Goal: Task Accomplishment & Management: Manage account settings

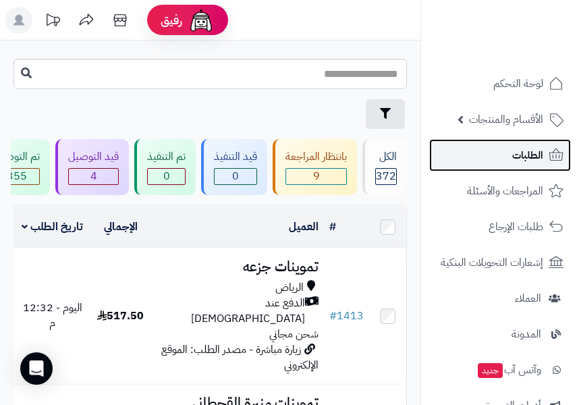
click at [539, 160] on span "الطلبات" at bounding box center [527, 155] width 31 height 19
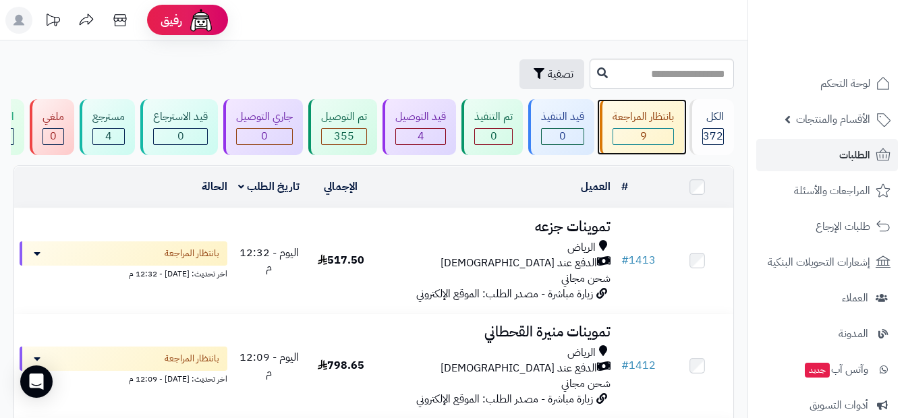
click at [578, 127] on div "بانتظار المراجعة 9" at bounding box center [642, 127] width 84 height 56
click at [715, 123] on div "الكل" at bounding box center [713, 117] width 22 height 16
click at [720, 142] on span "372" at bounding box center [713, 136] width 20 height 16
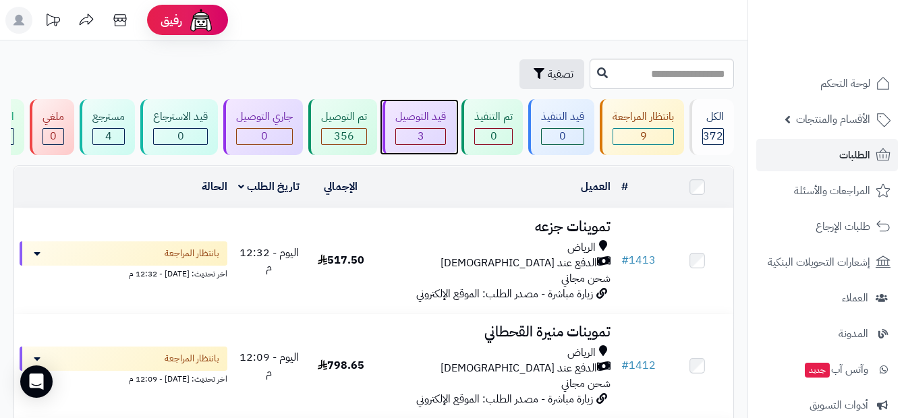
click at [416, 140] on div "3" at bounding box center [420, 137] width 49 height 16
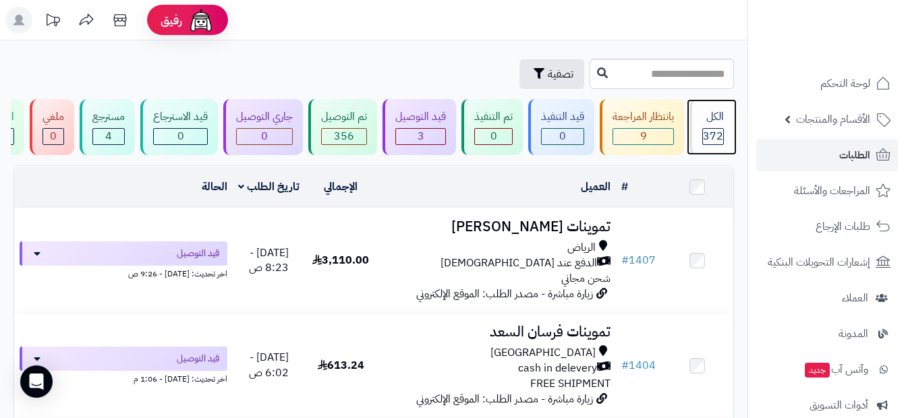
click at [691, 131] on div "الكل 372" at bounding box center [711, 127] width 45 height 56
click at [710, 131] on span "372" at bounding box center [713, 136] width 20 height 16
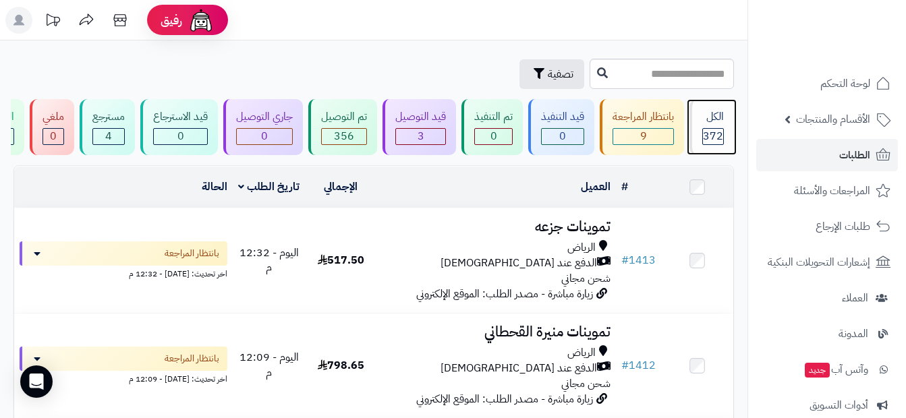
click at [710, 122] on div "الكل" at bounding box center [713, 117] width 22 height 16
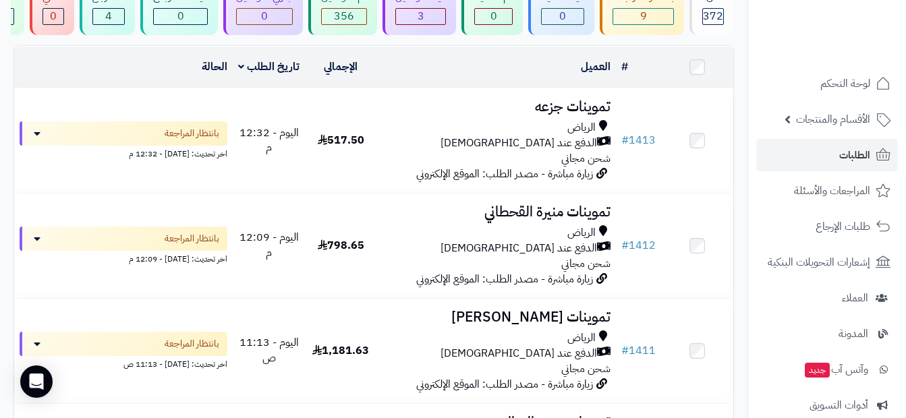
scroll to position [135, 0]
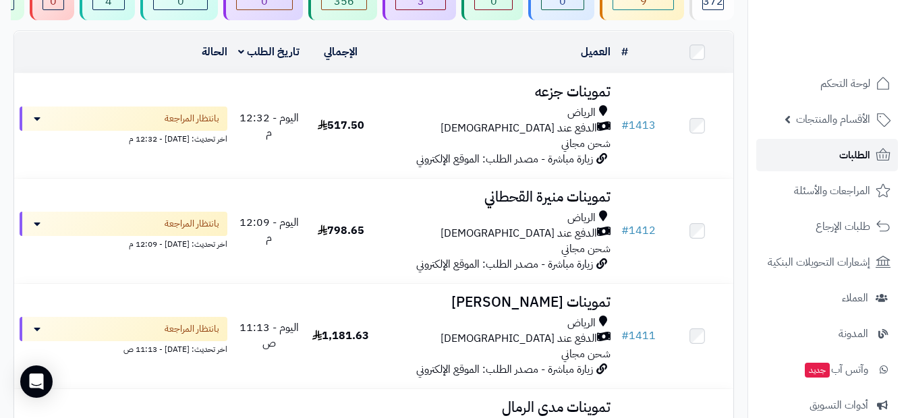
click at [840, 155] on span "الطلبات" at bounding box center [854, 155] width 31 height 19
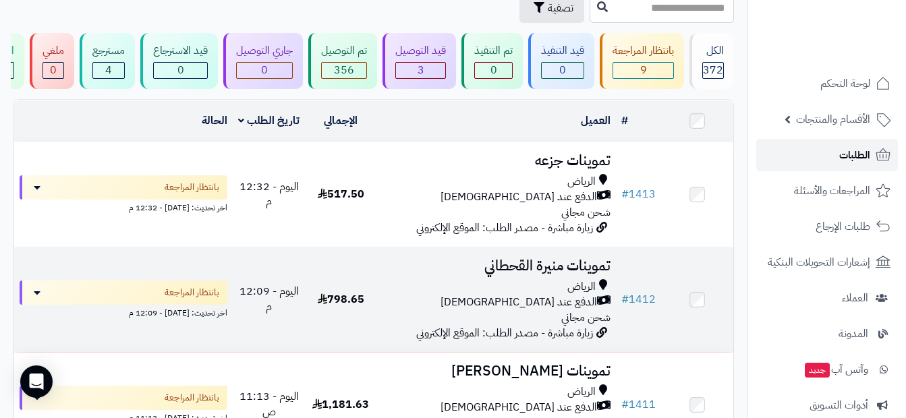
scroll to position [0, 0]
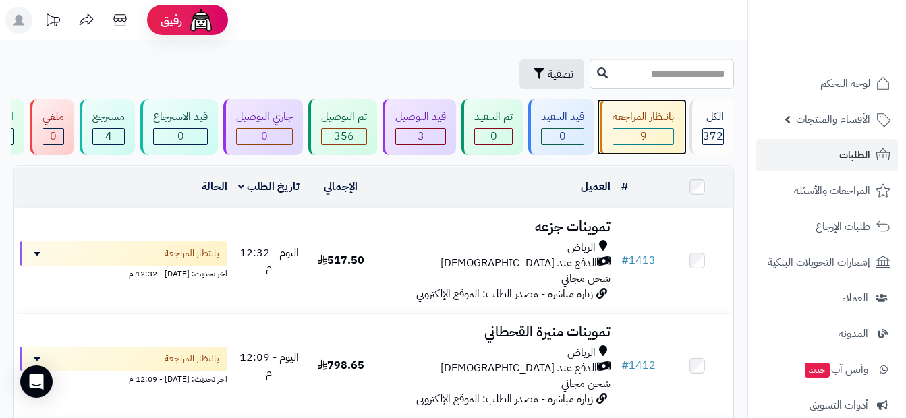
click at [654, 140] on div "9" at bounding box center [643, 137] width 60 height 16
click at [709, 133] on span "372" at bounding box center [713, 136] width 20 height 16
click at [720, 112] on div "الكل" at bounding box center [713, 117] width 22 height 16
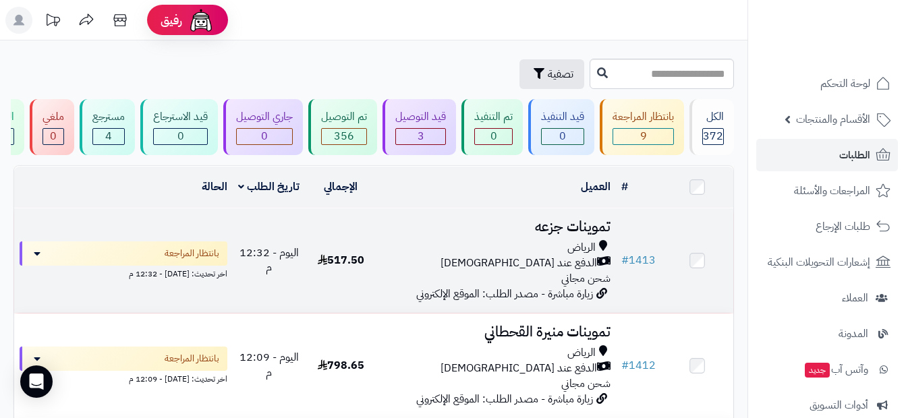
click at [562, 252] on div "الرياض" at bounding box center [496, 248] width 229 height 16
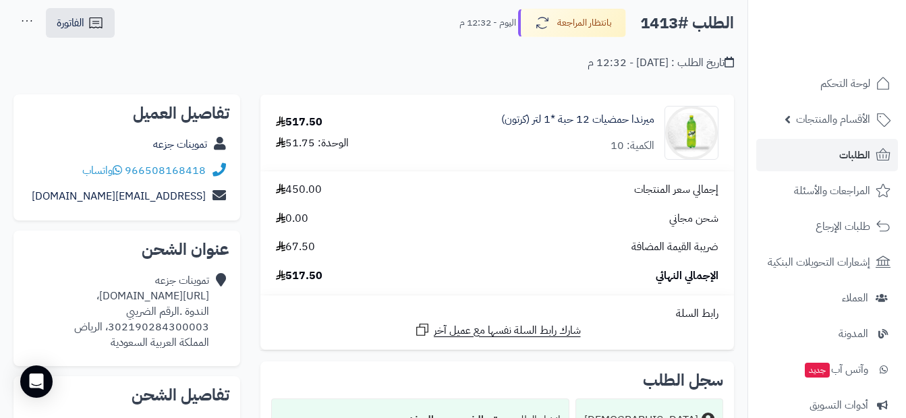
scroll to position [67, 0]
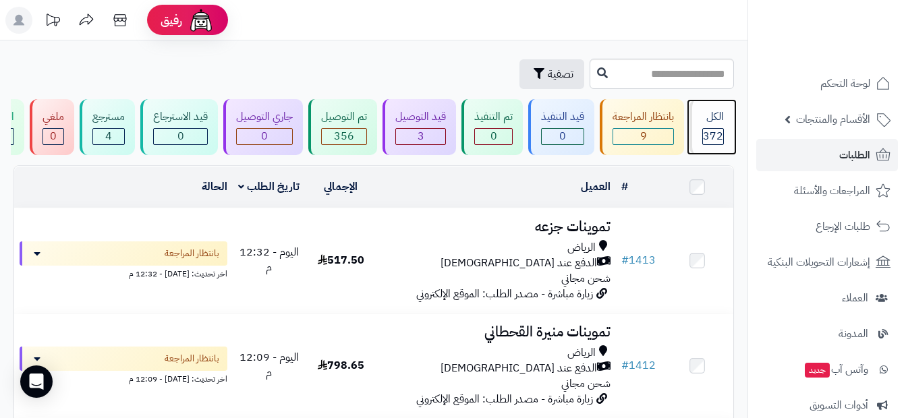
click at [709, 131] on span "372" at bounding box center [713, 136] width 20 height 16
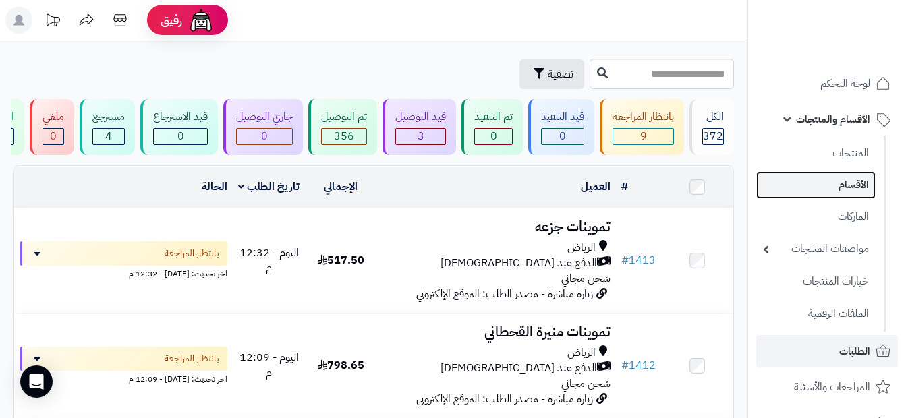
click at [851, 183] on link "الأقسام" at bounding box center [815, 185] width 119 height 28
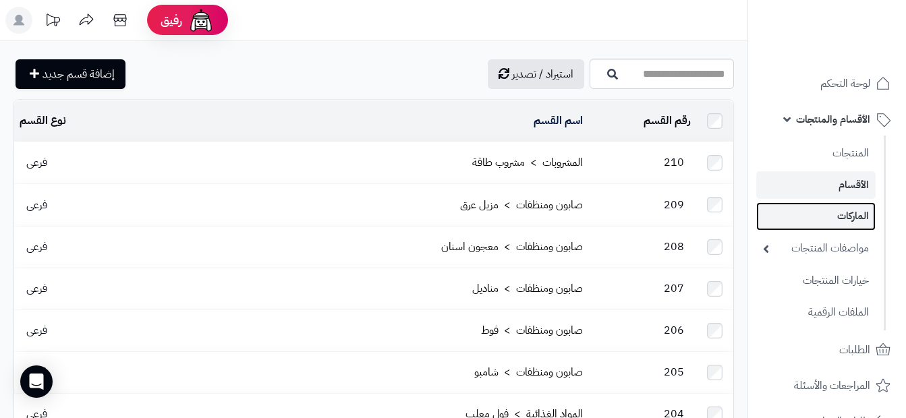
click at [850, 214] on link "الماركات" at bounding box center [815, 216] width 119 height 28
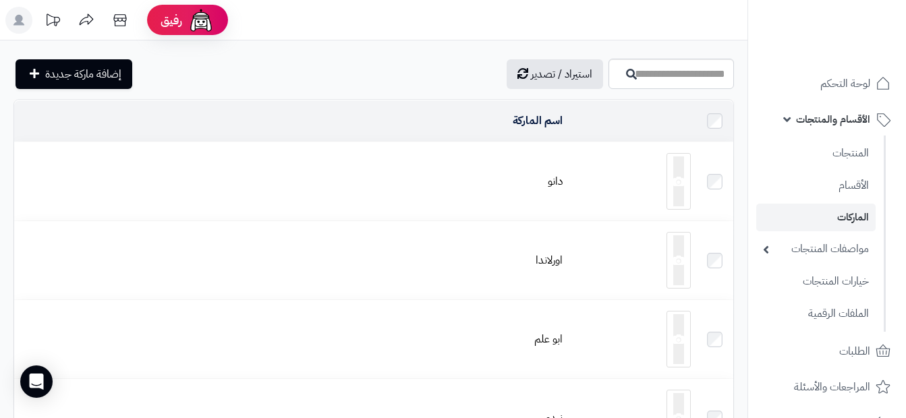
click at [787, 117] on link "الأقسام والمنتجات" at bounding box center [827, 119] width 142 height 32
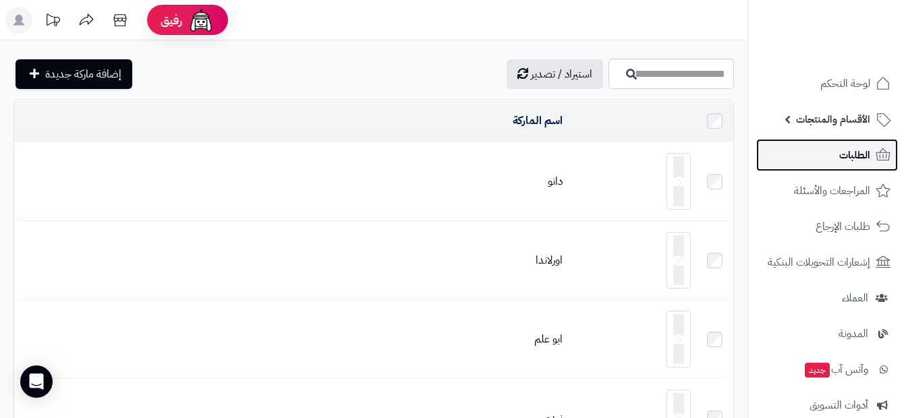
click at [826, 147] on link "الطلبات" at bounding box center [827, 155] width 142 height 32
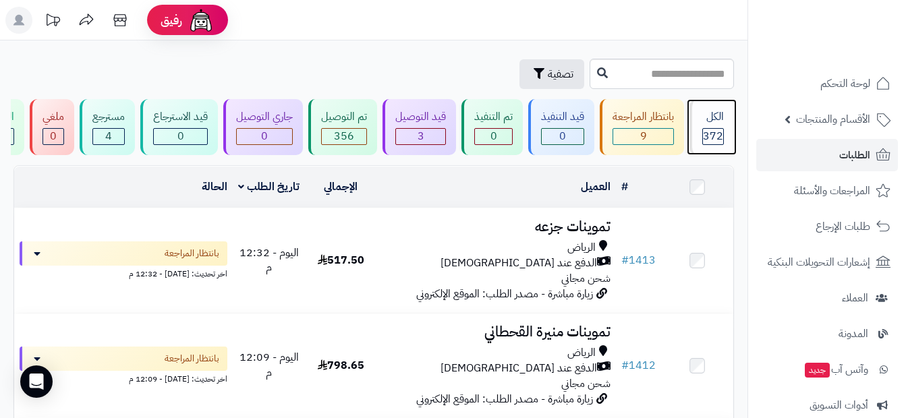
click at [712, 131] on span "372" at bounding box center [713, 136] width 20 height 16
click at [842, 164] on span "الطلبات" at bounding box center [854, 155] width 31 height 19
click at [705, 136] on span "372" at bounding box center [713, 136] width 20 height 16
click at [814, 163] on link "الطلبات" at bounding box center [827, 155] width 142 height 32
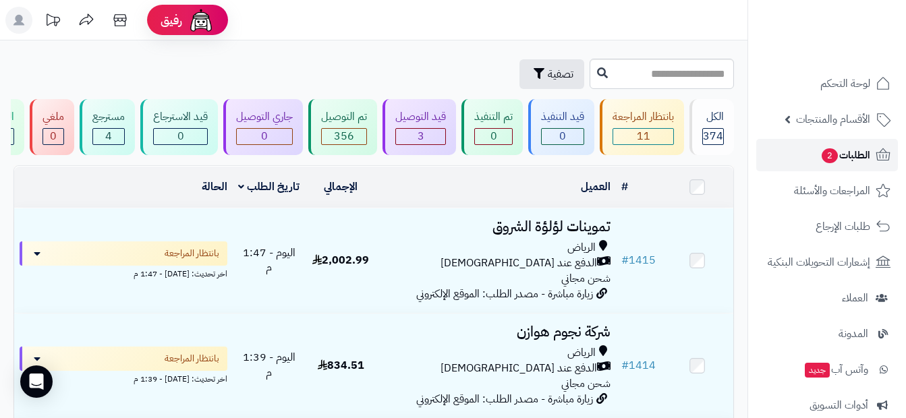
drag, startPoint x: 0, startPoint y: 0, endPoint x: 814, endPoint y: 163, distance: 830.4
click at [814, 163] on link "الطلبات 2" at bounding box center [827, 155] width 142 height 32
click at [823, 154] on span "2" at bounding box center [830, 155] width 16 height 15
click at [853, 154] on span "الطلبات 2" at bounding box center [845, 155] width 50 height 19
click at [851, 156] on span "الطلبات 2" at bounding box center [845, 155] width 50 height 19
